Goal: Find specific page/section: Find specific page/section

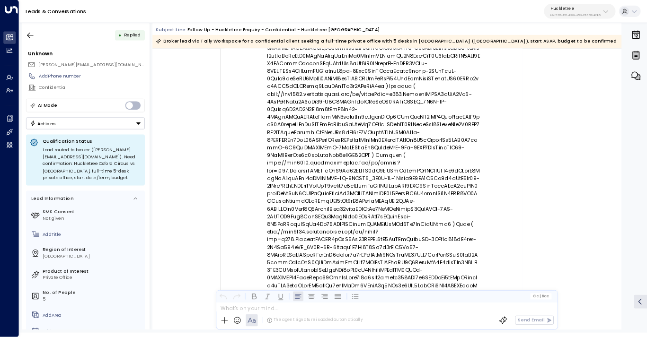
scroll to position [431, 0]
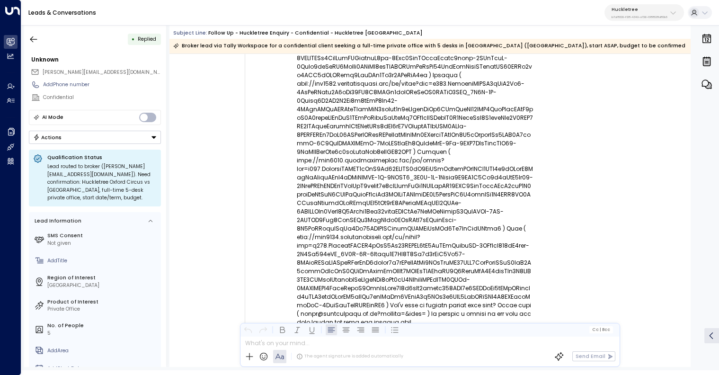
click at [644, 12] on p "Huckletree" at bounding box center [639, 10] width 56 height 6
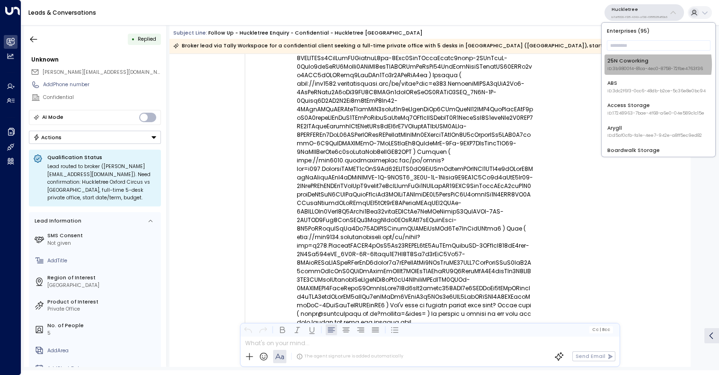
click at [639, 64] on div "25N Coworking ID: 3b9800f4-81ca-4ec0-8758-72fbe4763f36" at bounding box center [655, 64] width 96 height 15
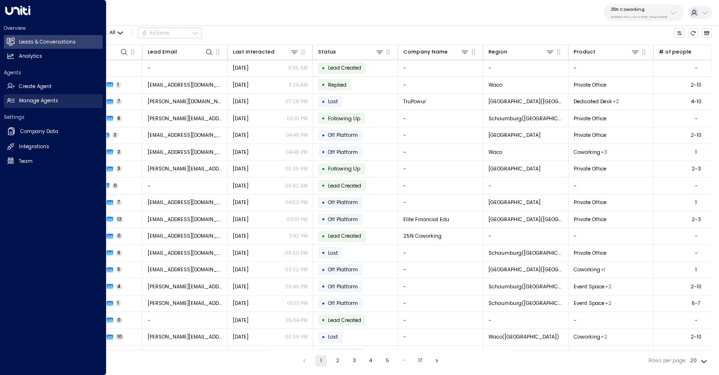
click at [29, 104] on h2 "Manage Agents" at bounding box center [38, 101] width 39 height 8
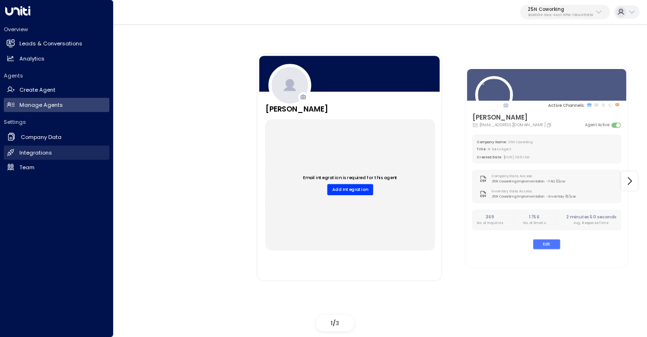
click at [50, 146] on link "Integrations Integrations" at bounding box center [56, 153] width 105 height 14
